Goal: Information Seeking & Learning: Learn about a topic

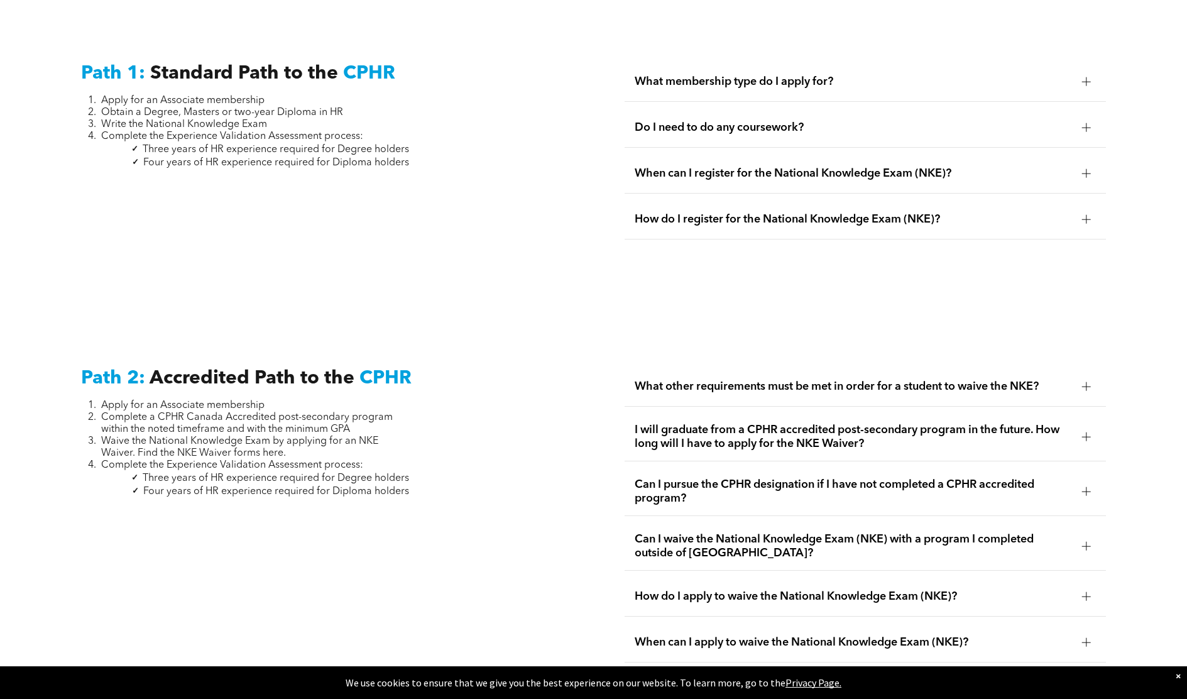
scroll to position [1759, 0]
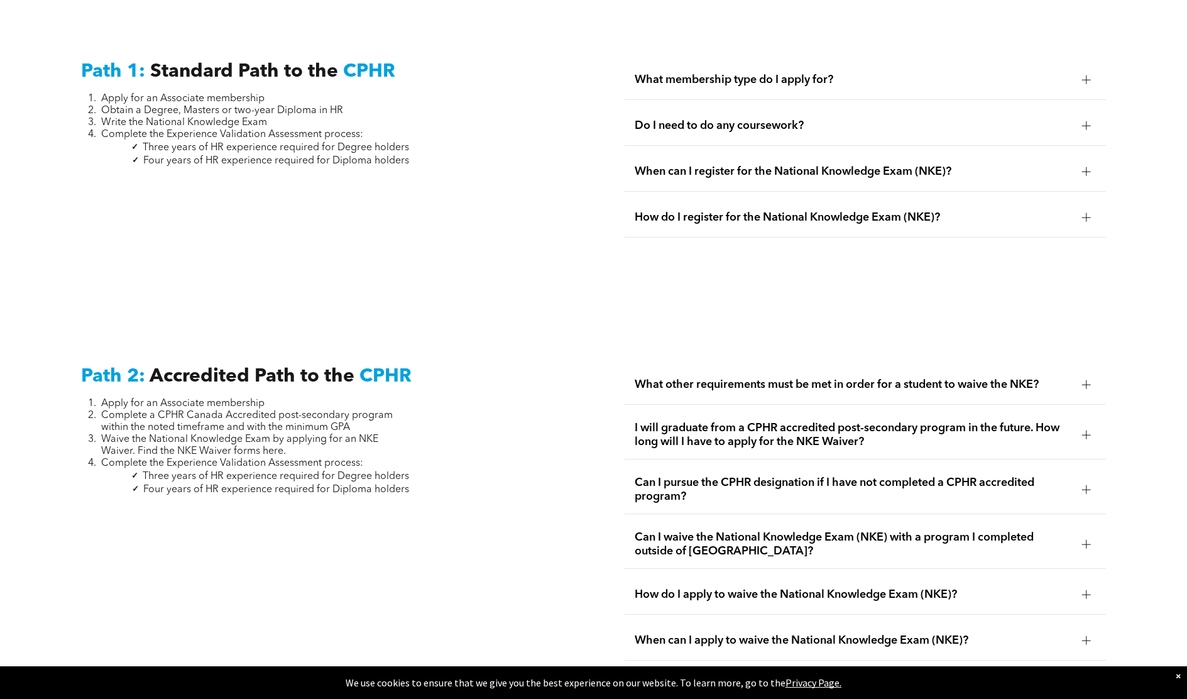
click at [825, 378] on span "What other requirements must be met in order for a student to waive the NKE?" at bounding box center [853, 385] width 437 height 14
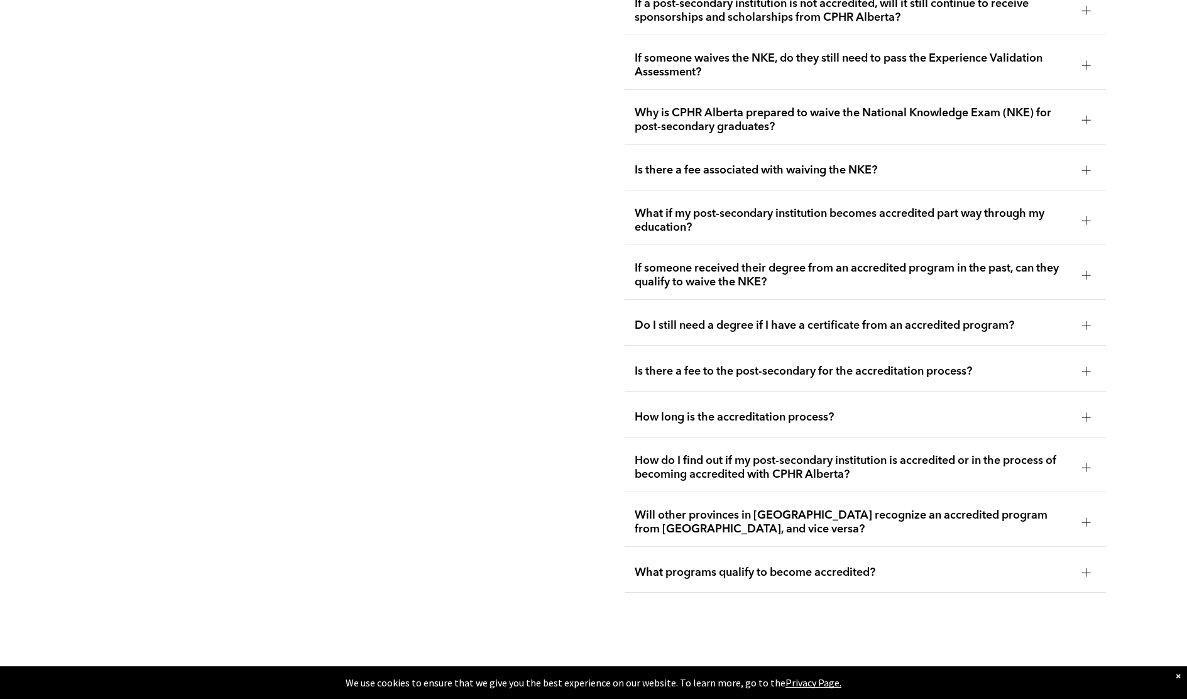
scroll to position [2576, 0]
click at [682, 452] on span "How do I find out if my post-secondary institution is accredited or in the proc…" at bounding box center [853, 466] width 437 height 28
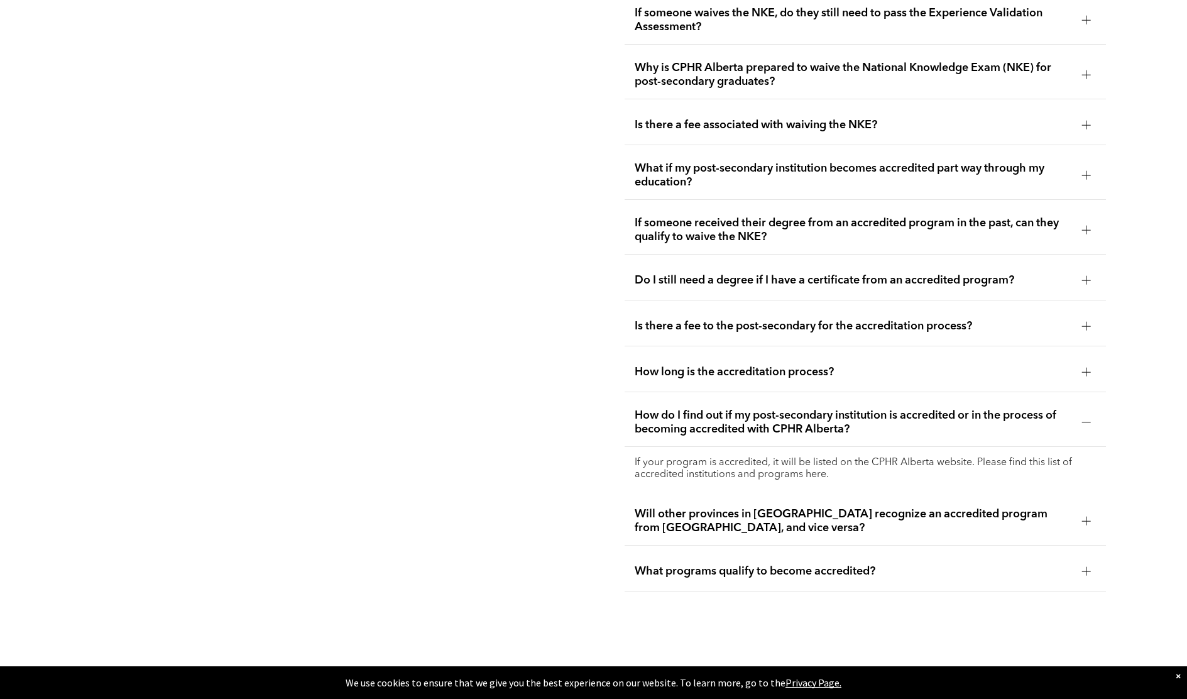
click at [736, 457] on p "If your program is accredited, it will be listed on the CPHR Alberta website. P…" at bounding box center [865, 469] width 461 height 24
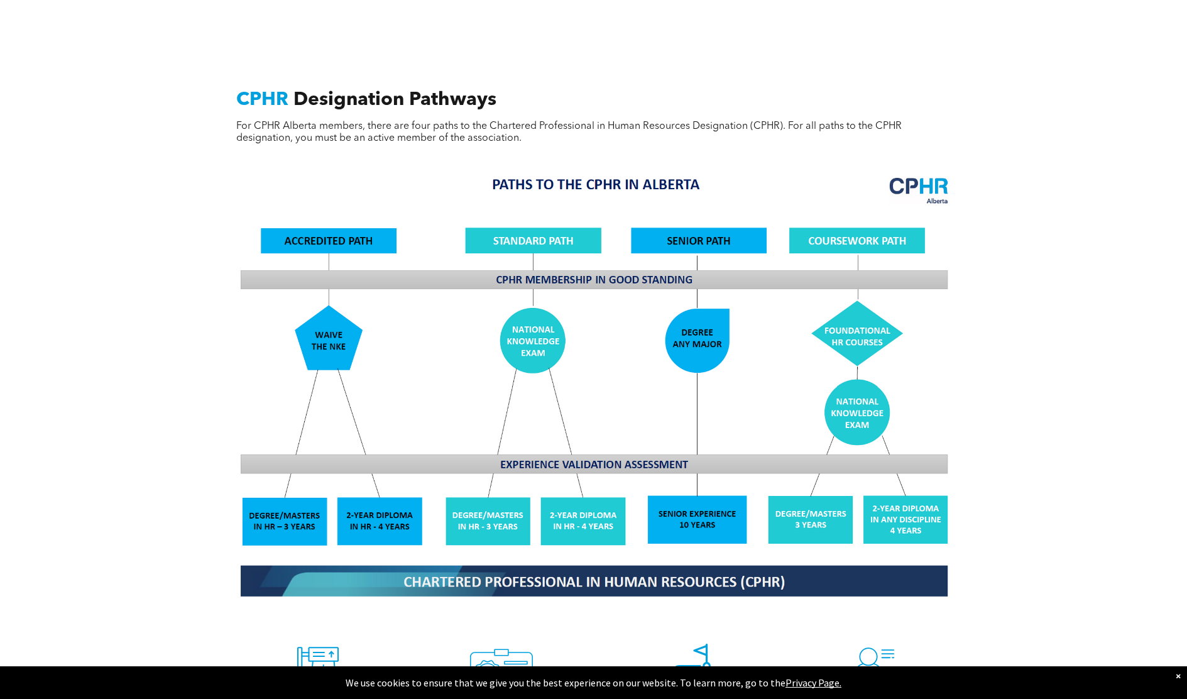
scroll to position [942, 0]
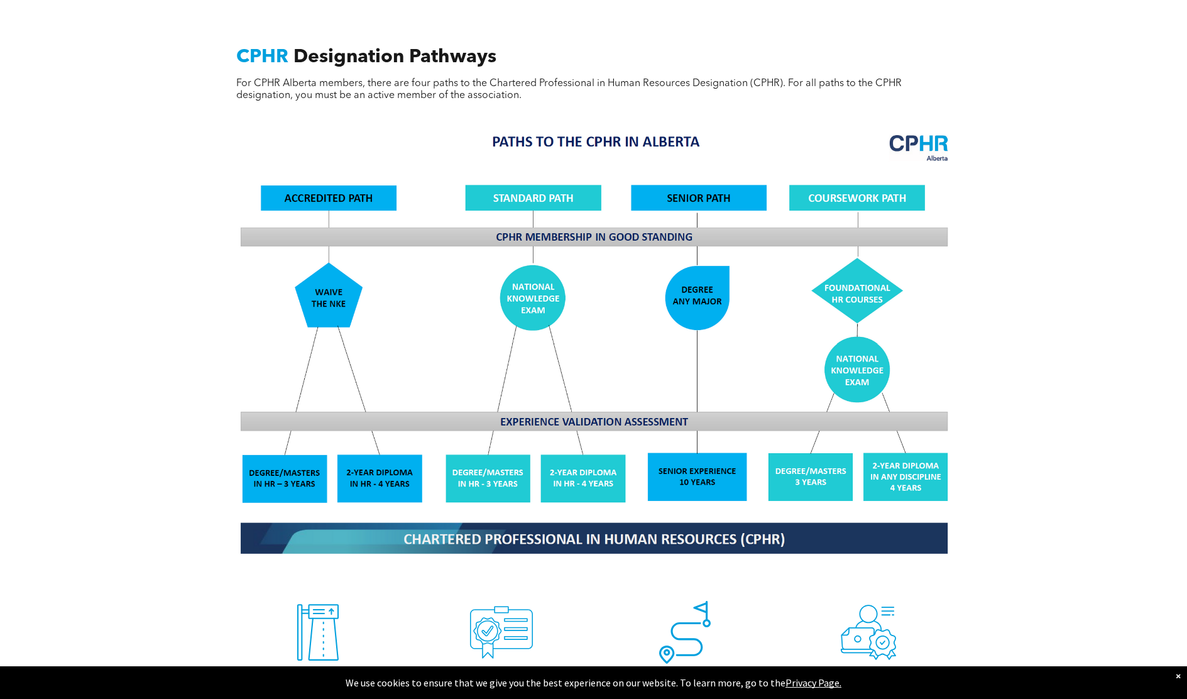
click at [332, 178] on img at bounding box center [594, 343] width 728 height 438
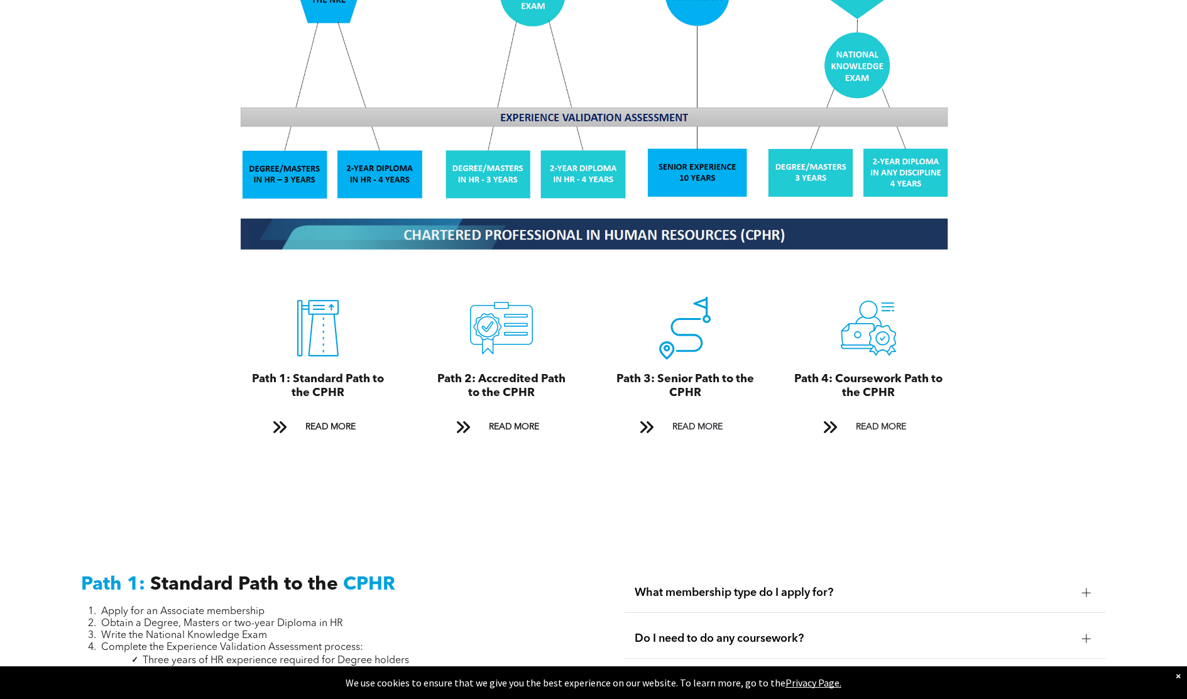
scroll to position [1256, 0]
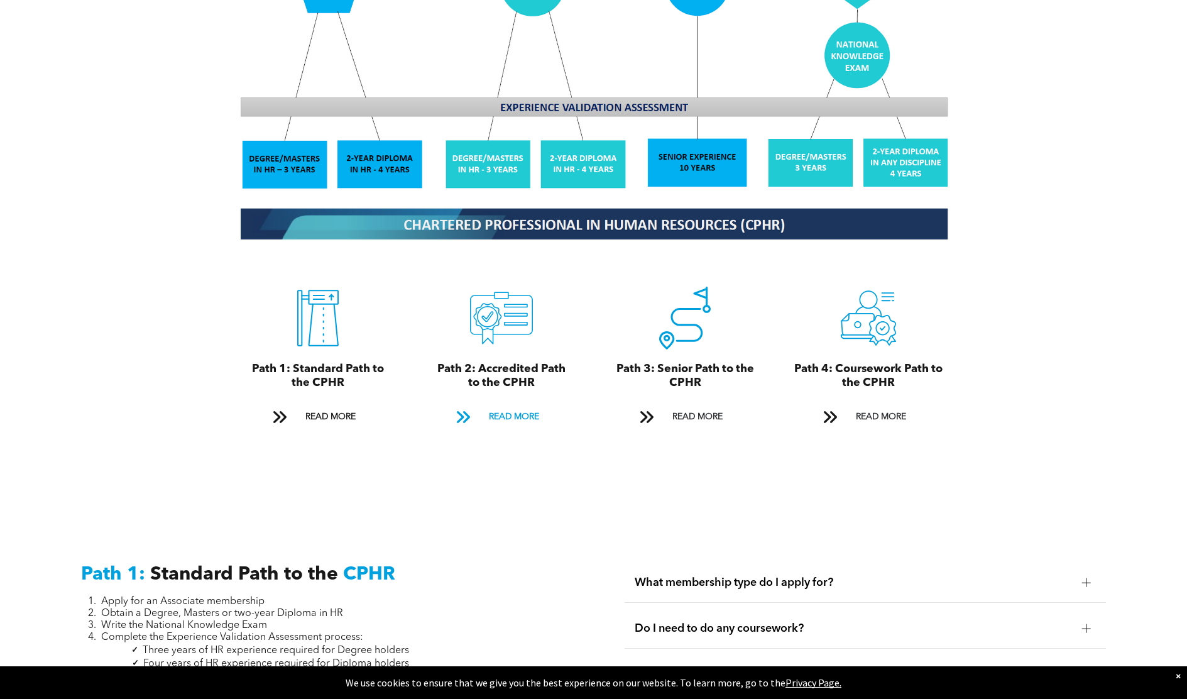
click at [507, 405] on span "READ MORE" at bounding box center [513, 416] width 59 height 23
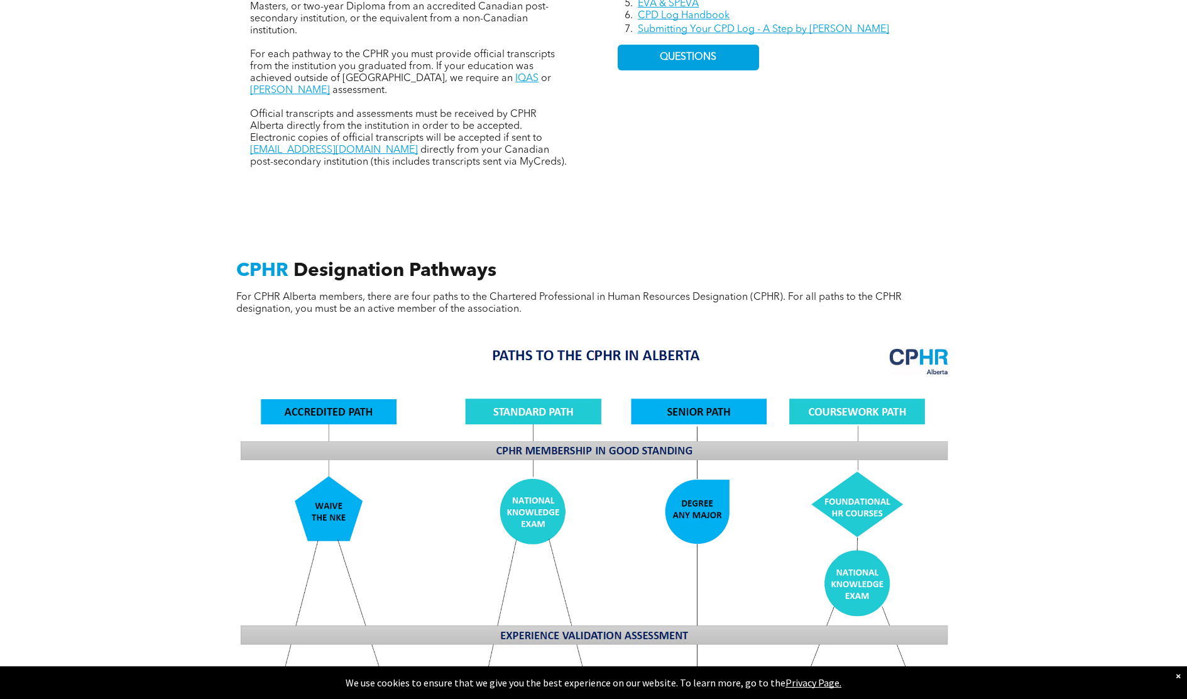
scroll to position [38, 0]
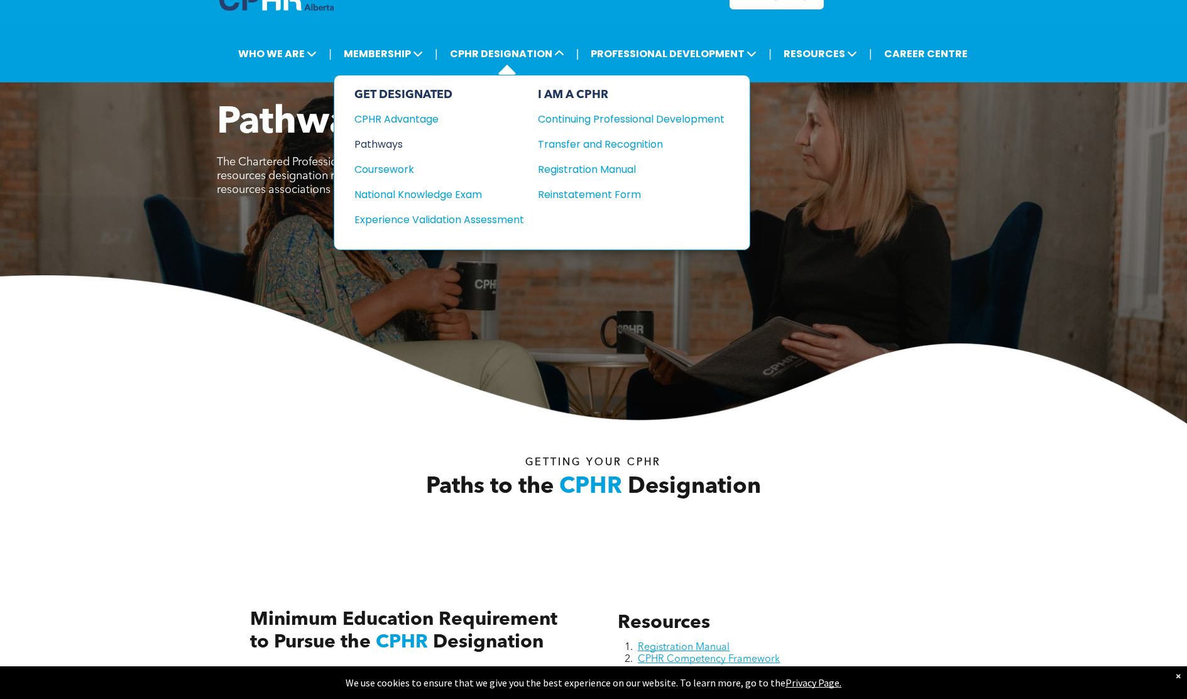
click at [374, 136] on div "Pathways" at bounding box center [430, 144] width 153 height 16
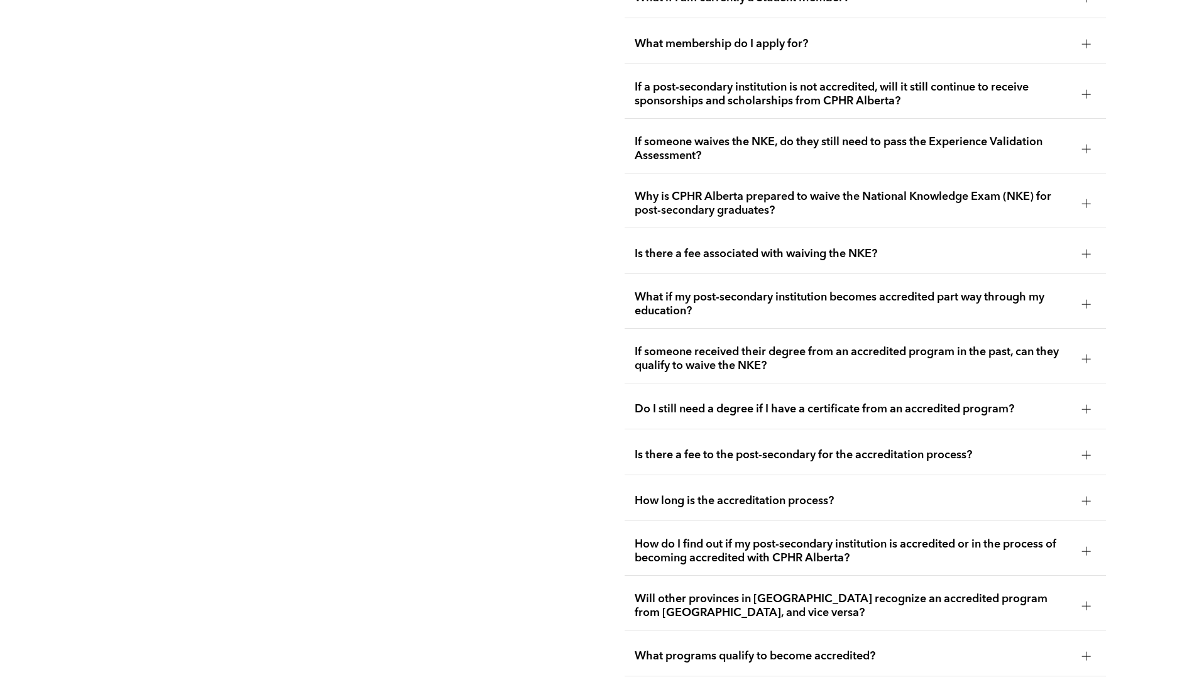
scroll to position [2450, 0]
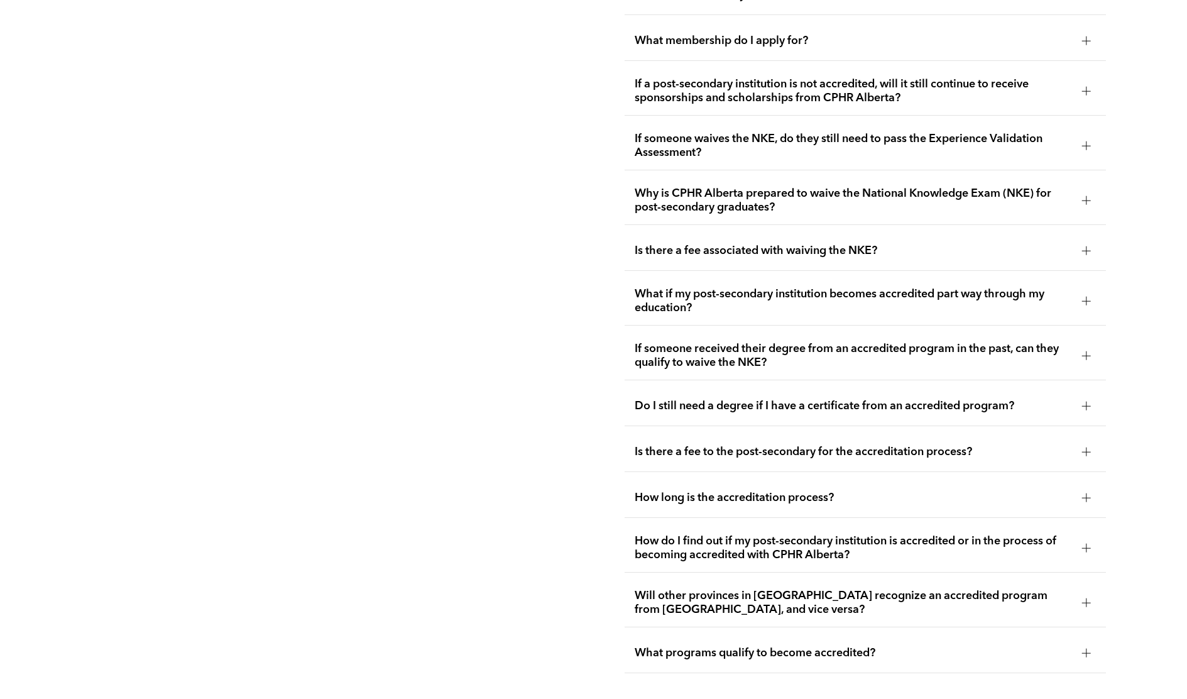
click at [730, 534] on span "How do I find out if my post-secondary institution is accredited or in the proc…" at bounding box center [853, 548] width 437 height 28
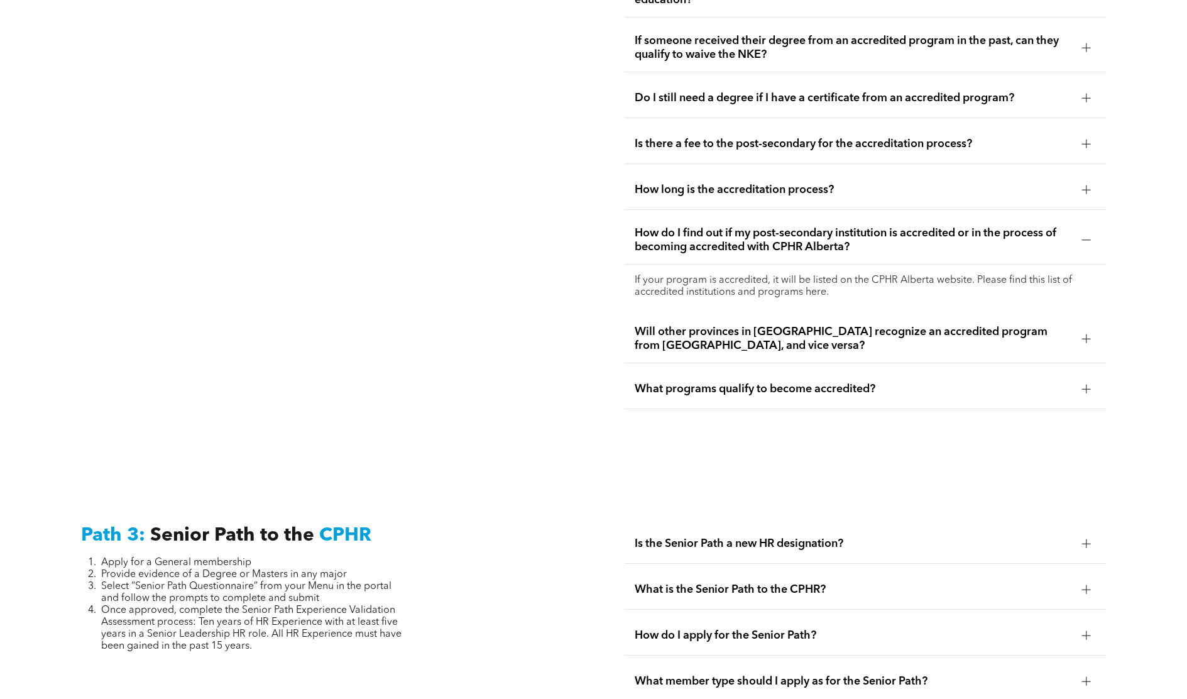
scroll to position [2764, 0]
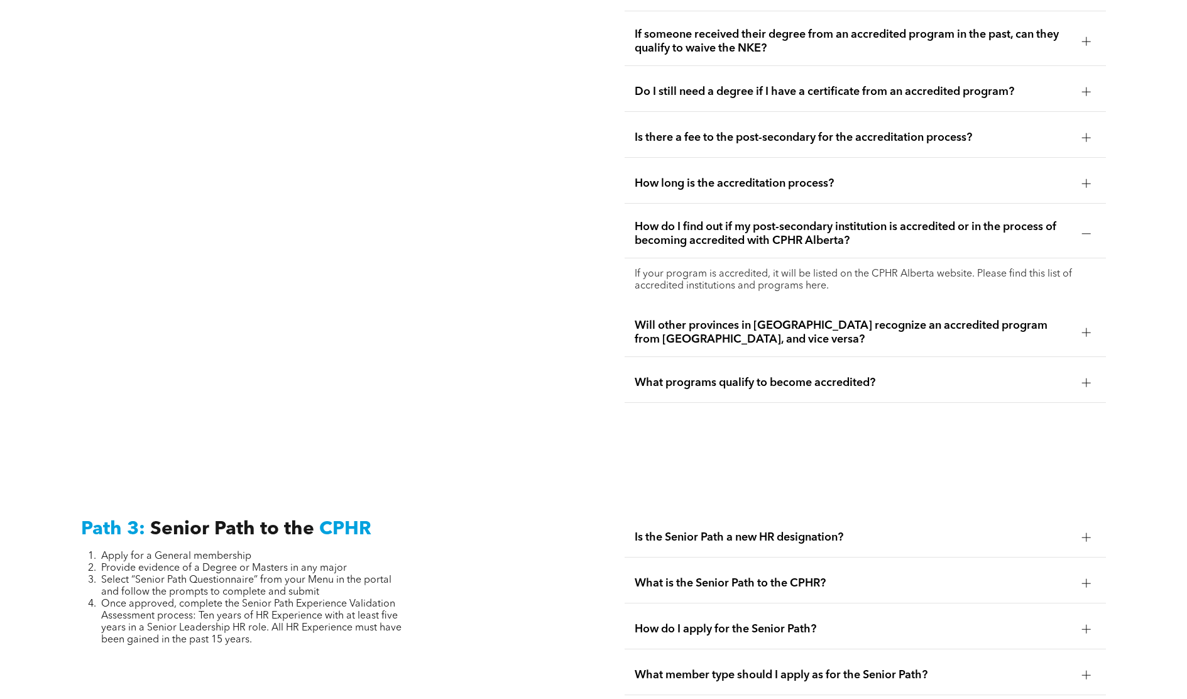
click at [922, 268] on p "If your program is accredited, it will be listed on the CPHR Alberta website. P…" at bounding box center [865, 280] width 461 height 24
click at [920, 268] on p "If your program is accredited, it will be listed on the CPHR Alberta website. P…" at bounding box center [865, 280] width 461 height 24
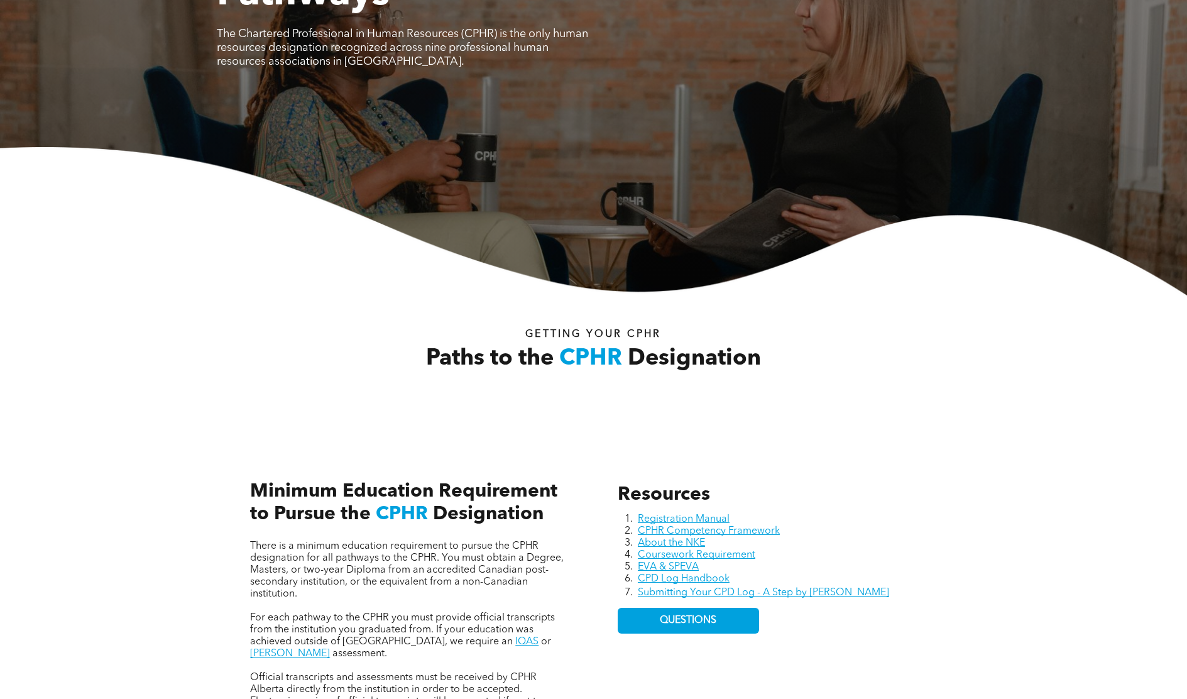
scroll to position [0, 0]
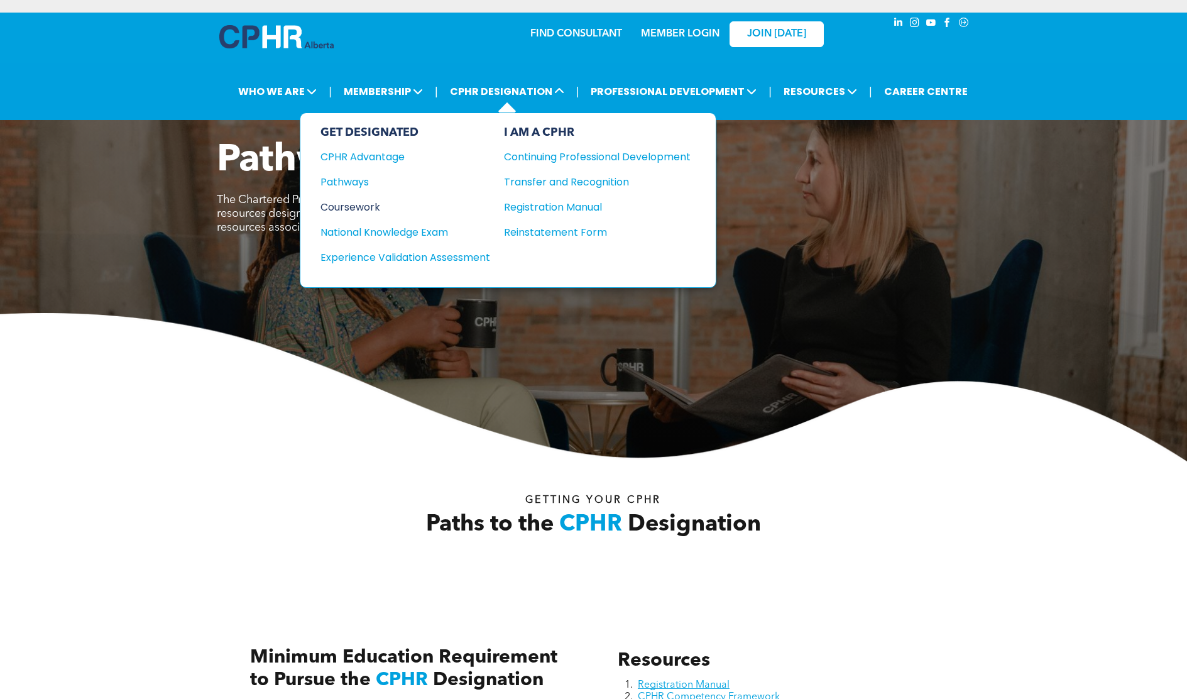
click at [372, 205] on div "Coursework" at bounding box center [396, 207] width 153 height 16
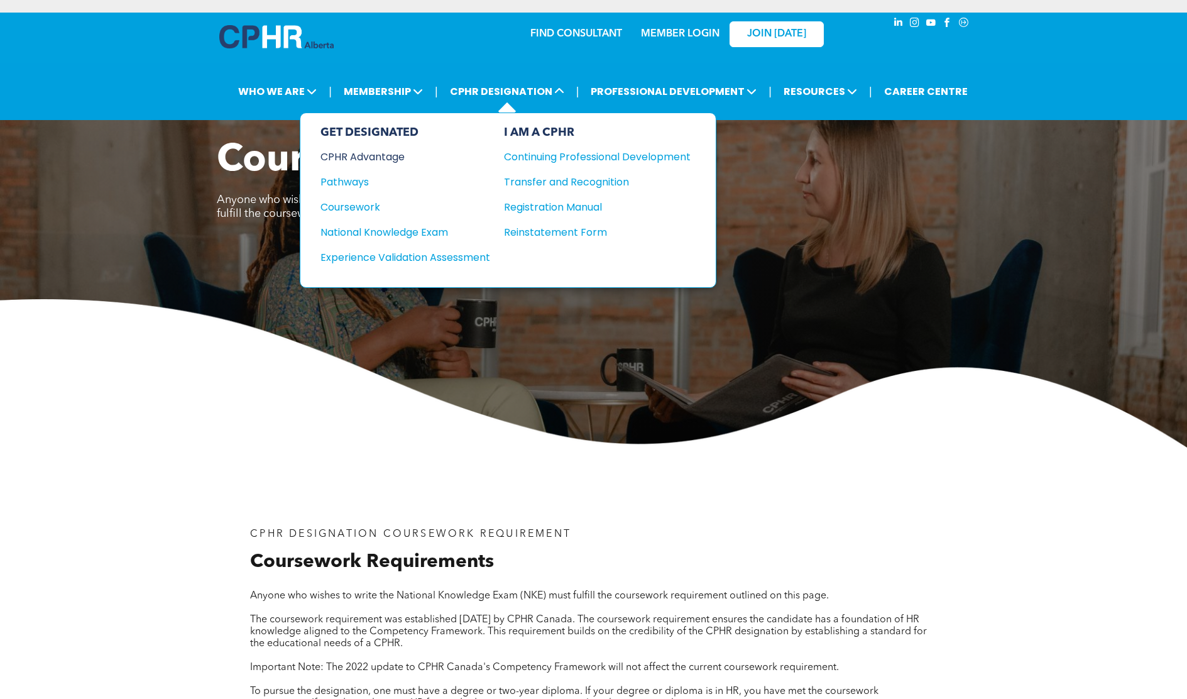
click at [385, 150] on div "CPHR Advantage" at bounding box center [396, 157] width 153 height 16
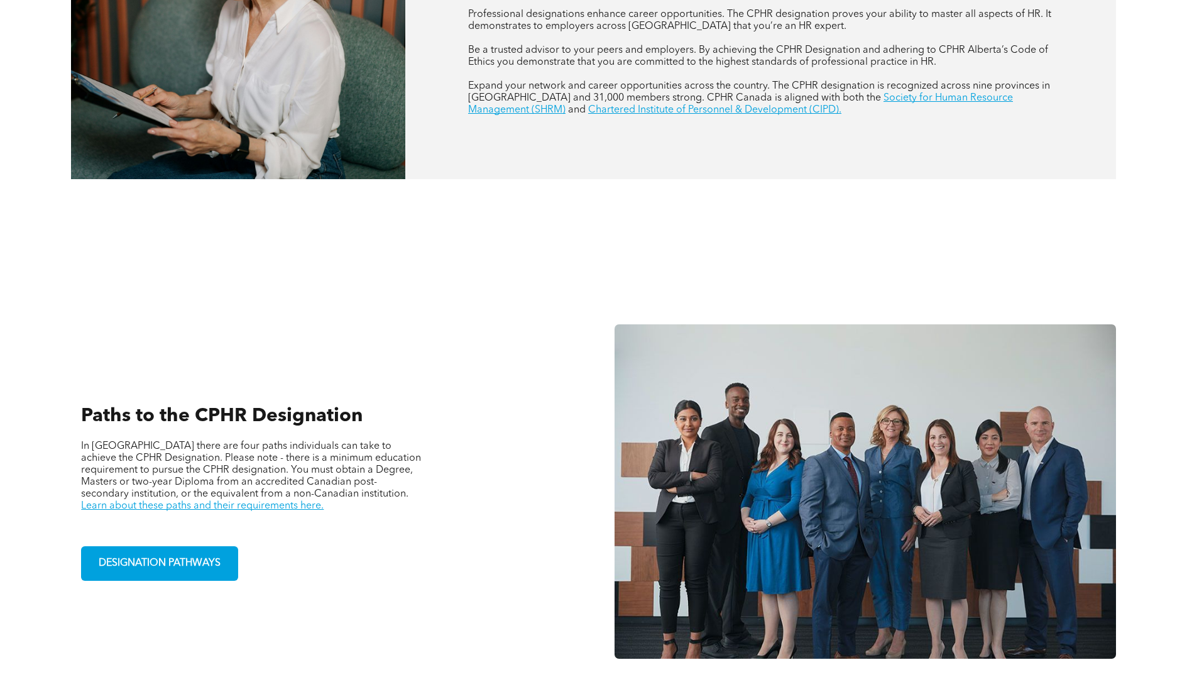
scroll to position [650, 0]
click at [324, 501] on link "Learn about these paths and their requirements here." at bounding box center [202, 506] width 243 height 10
